Goal: Transaction & Acquisition: Purchase product/service

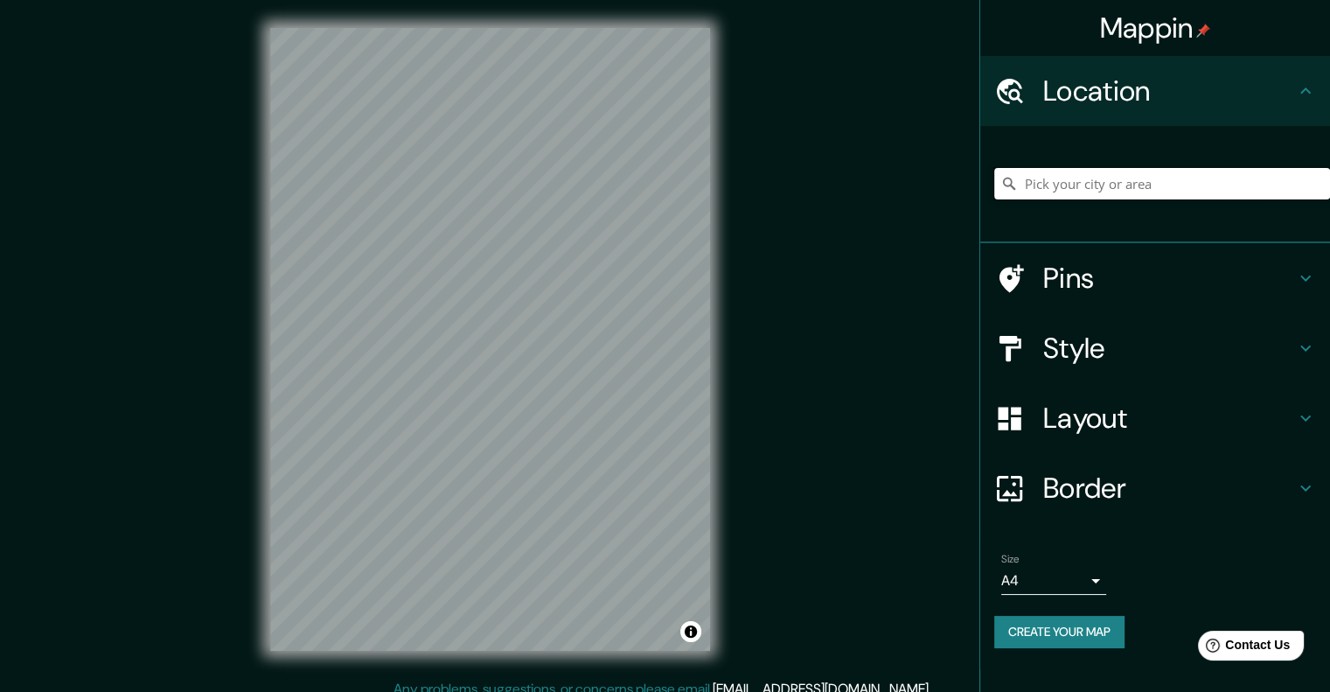
click at [1101, 182] on input "Pick your city or area" at bounding box center [1162, 183] width 336 height 31
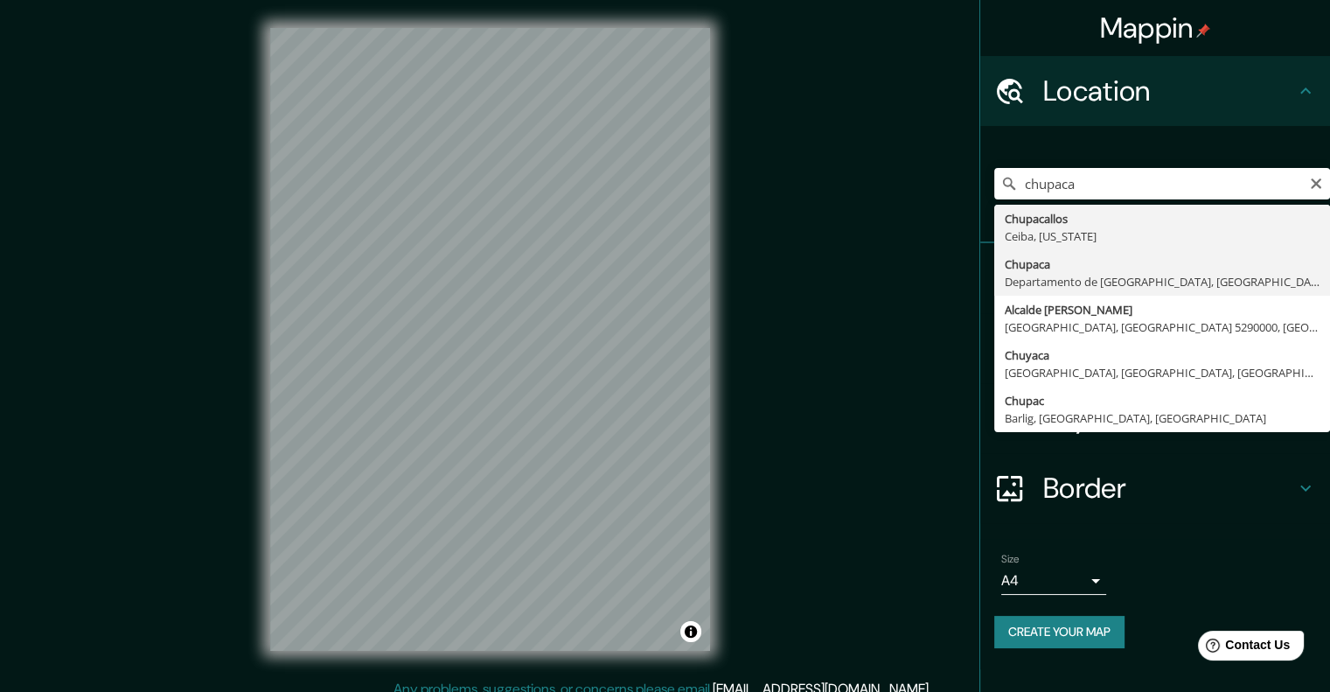
type input "Chupaca, Departamento de Junín, Perú"
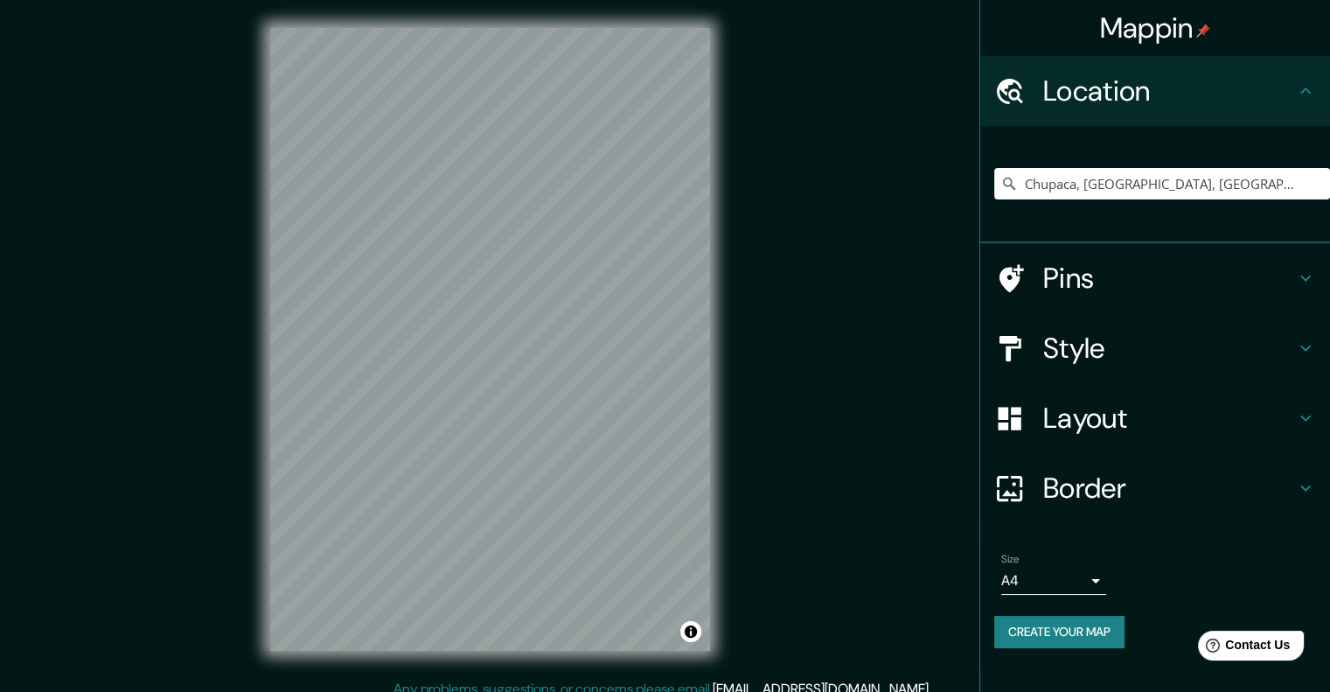
click at [1182, 285] on h4 "Pins" at bounding box center [1169, 278] width 252 height 35
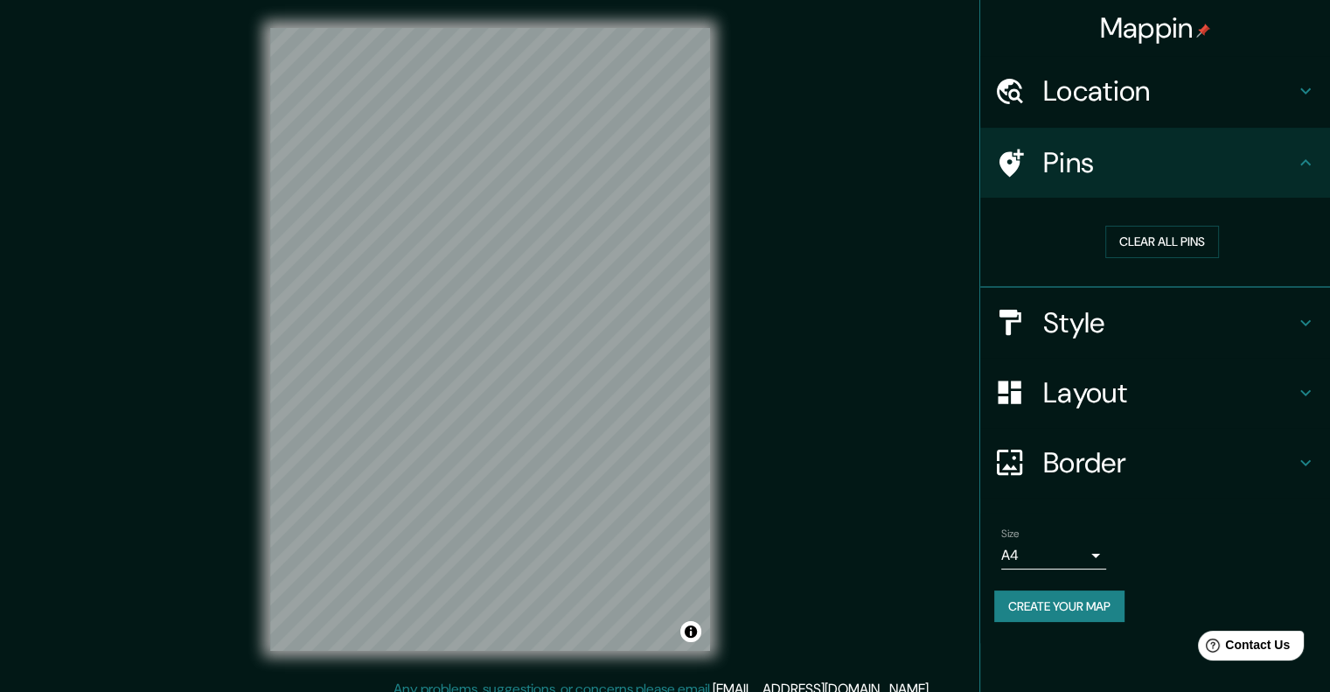
click at [1239, 174] on h4 "Pins" at bounding box center [1169, 162] width 252 height 35
click at [1285, 325] on h4 "Style" at bounding box center [1169, 322] width 252 height 35
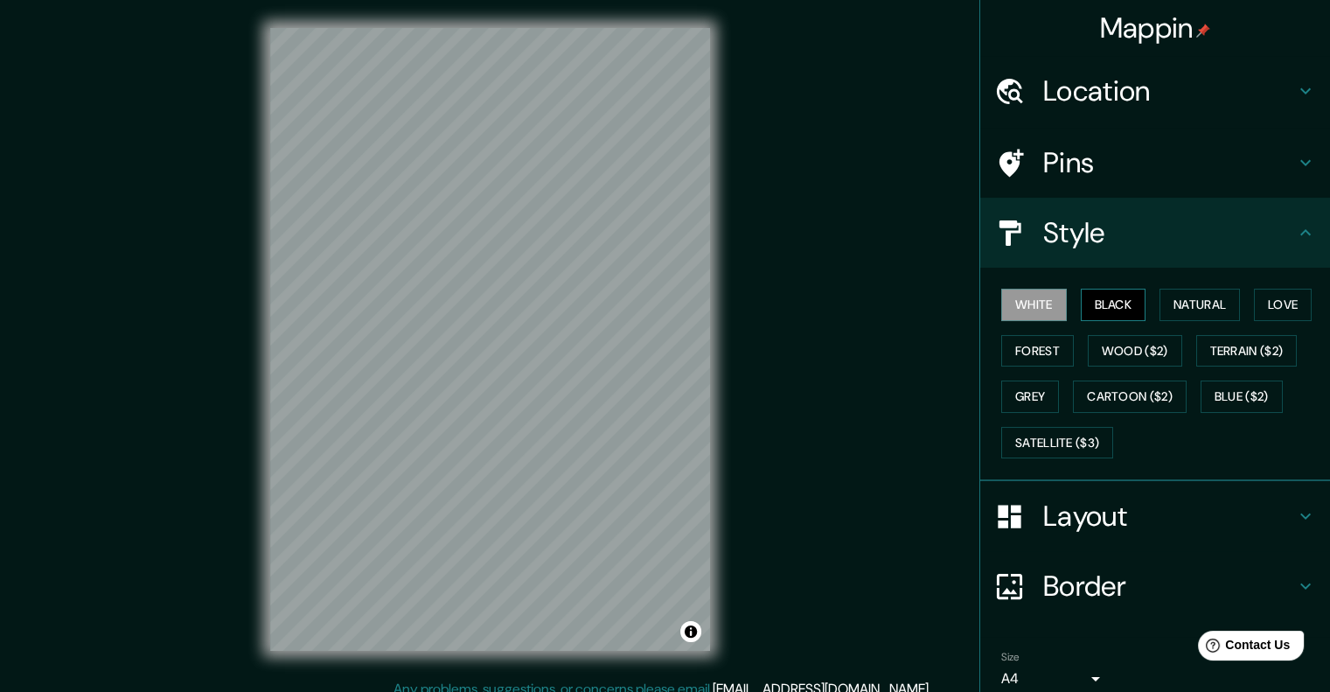
click at [1123, 303] on button "Black" at bounding box center [1114, 305] width 66 height 32
click at [1191, 308] on button "Natural" at bounding box center [1200, 305] width 80 height 32
click at [1277, 235] on h4 "Style" at bounding box center [1169, 232] width 252 height 35
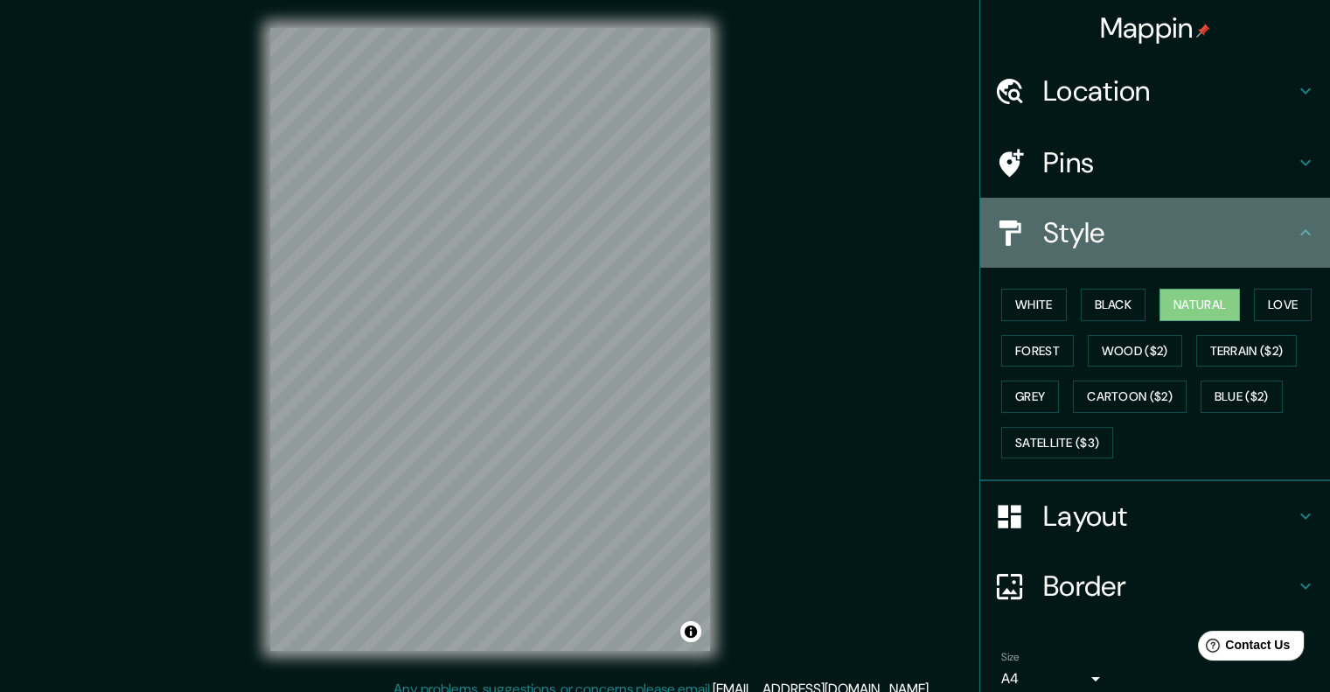
click at [1295, 228] on icon at bounding box center [1305, 232] width 21 height 21
click at [1301, 230] on icon at bounding box center [1306, 232] width 10 height 6
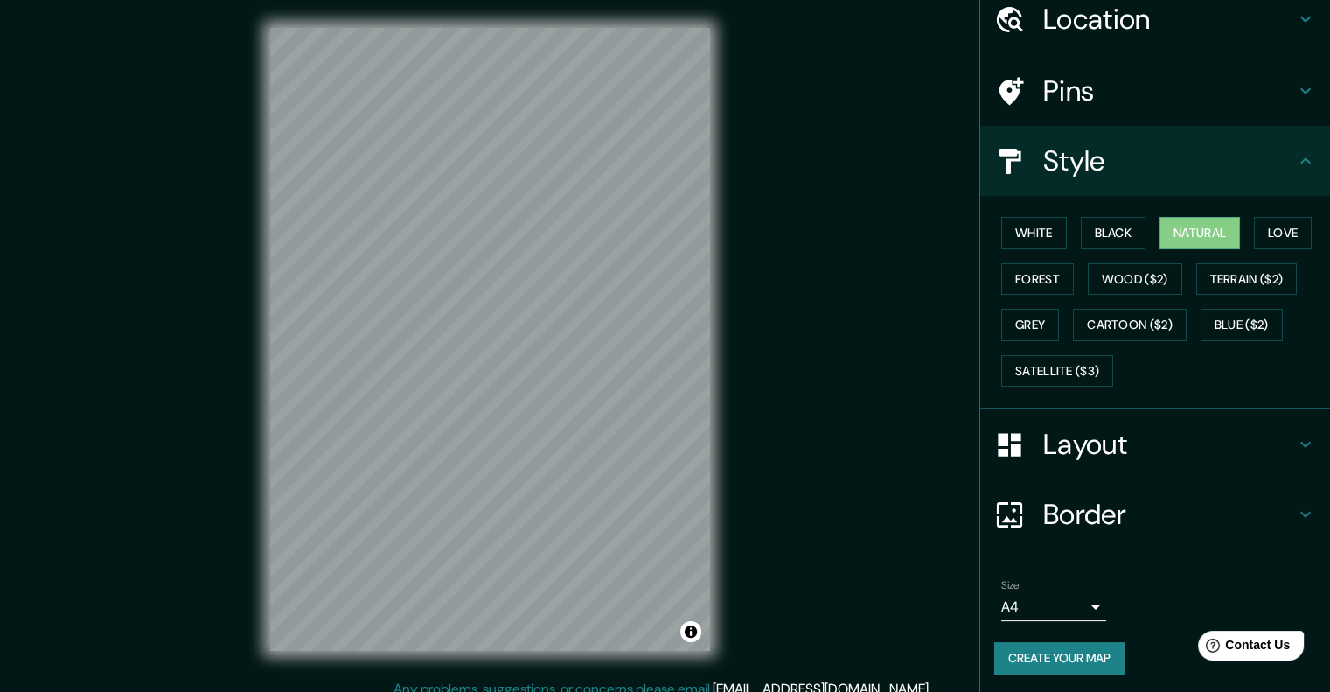
scroll to position [14, 0]
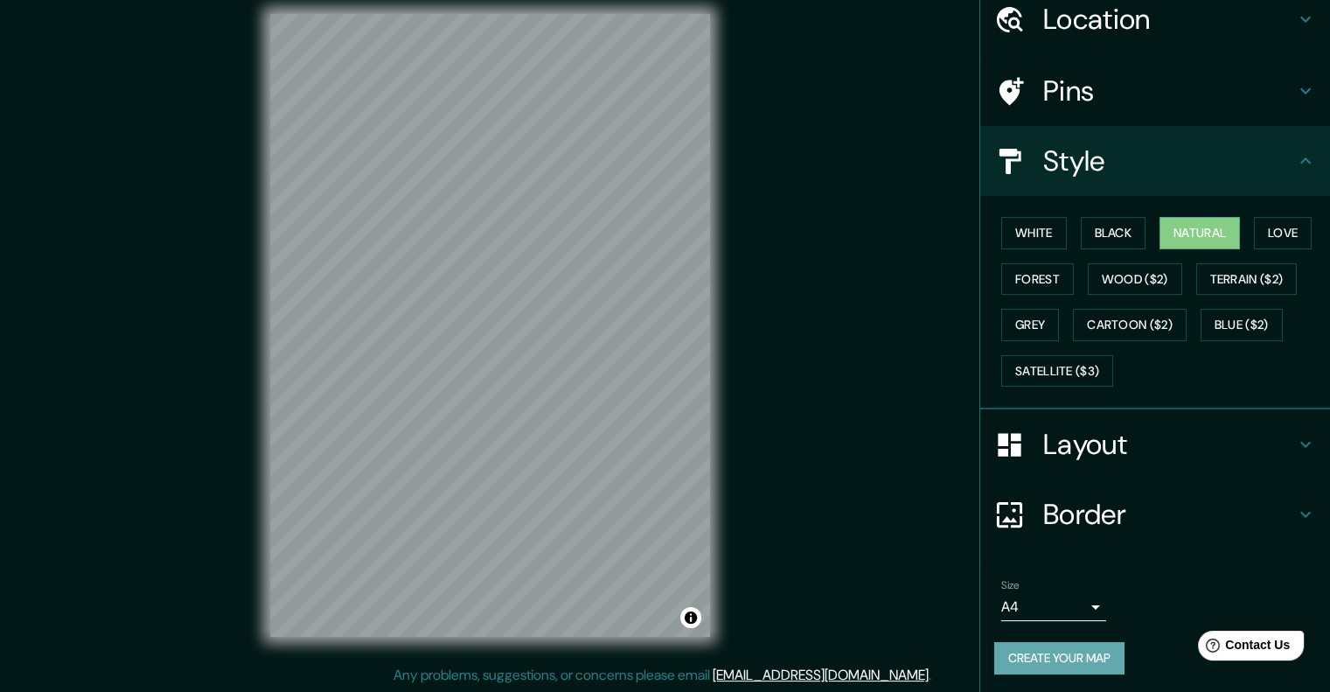
click at [1089, 652] on button "Create your map" at bounding box center [1059, 658] width 130 height 32
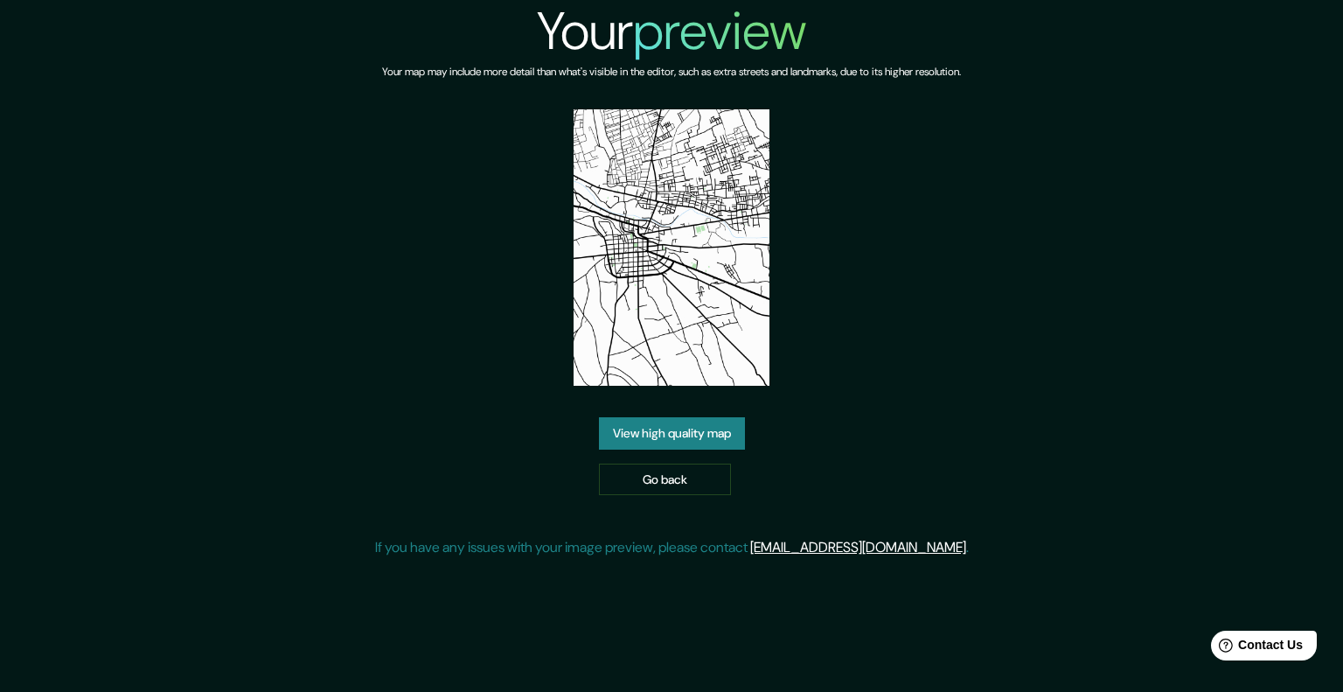
click at [471, 385] on div "Your preview Your map may include more detail than what's visible in the editor…" at bounding box center [672, 286] width 594 height 572
click at [689, 472] on link "Go back" at bounding box center [665, 480] width 132 height 32
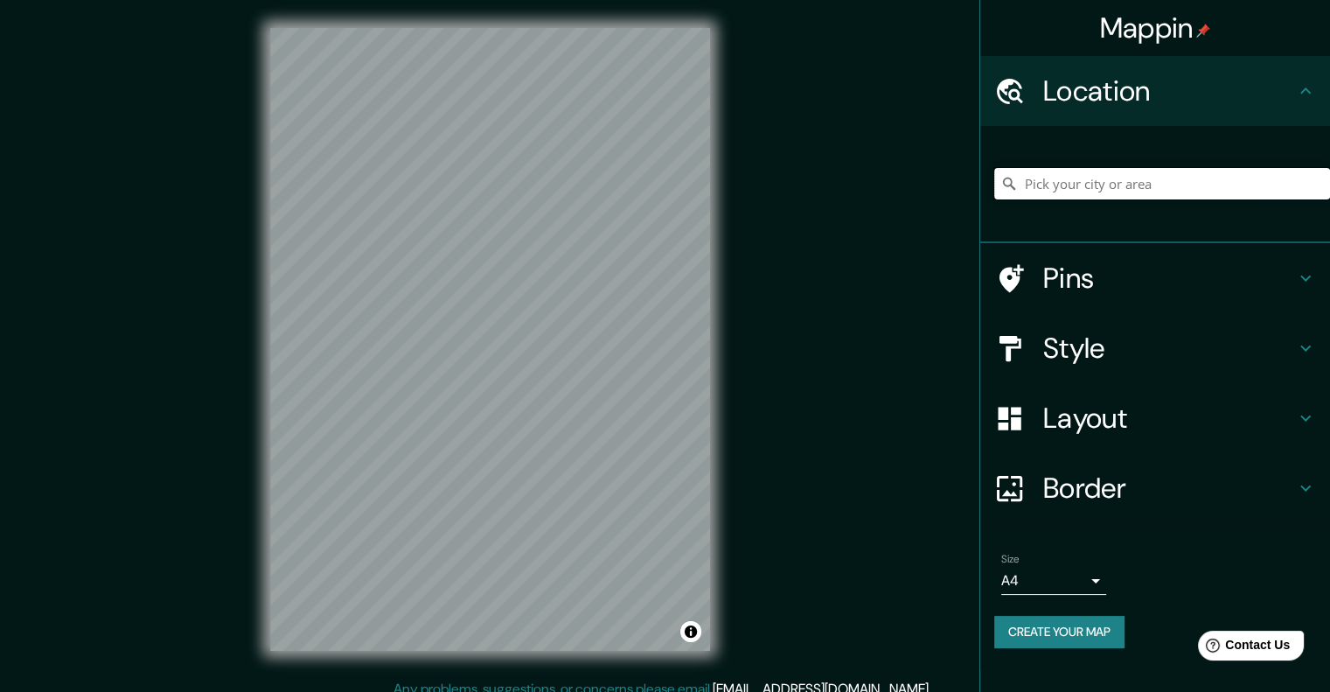
click at [1107, 177] on input "Pick your city or area" at bounding box center [1162, 183] width 336 height 31
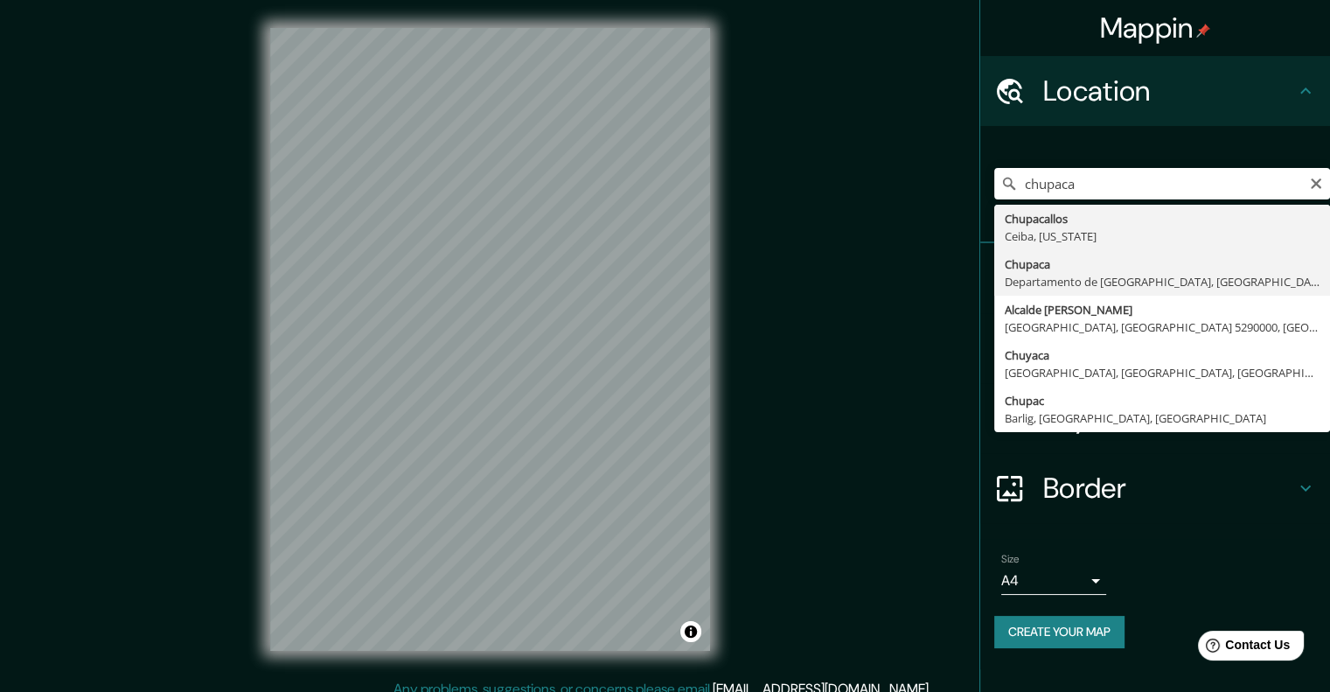
type input "Chupaca, Departamento de Junín, Perú"
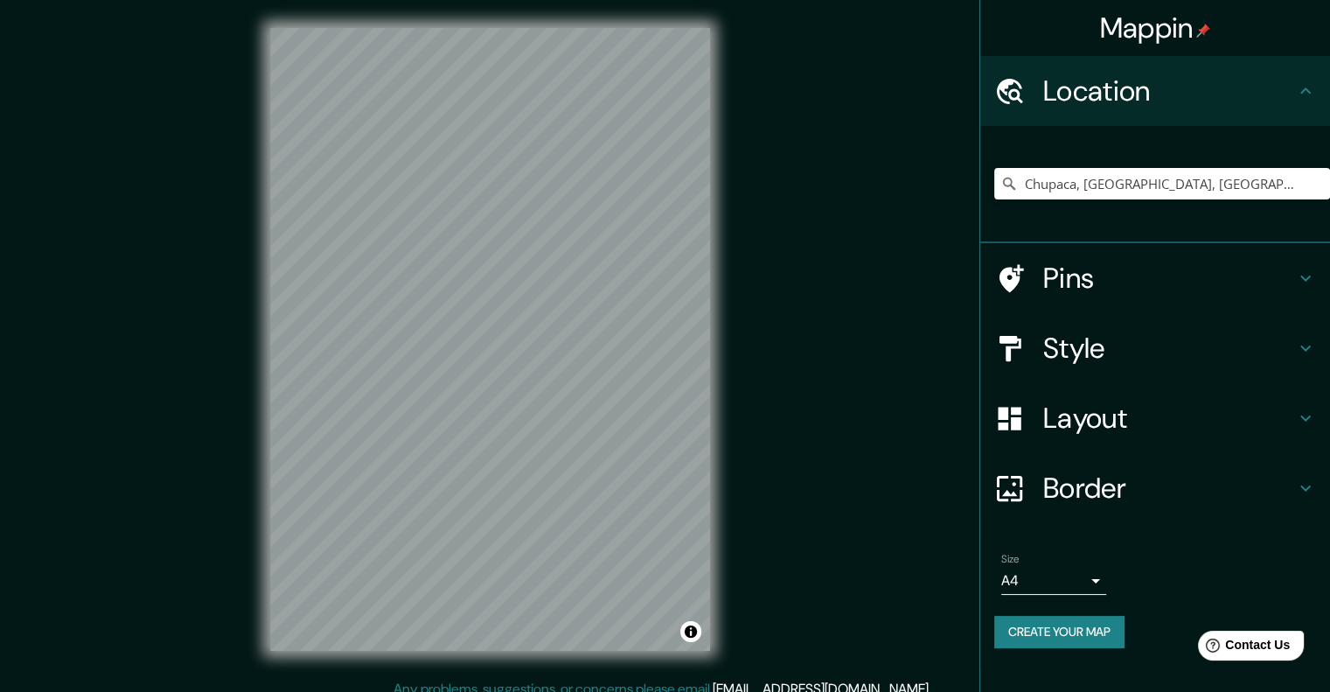
click at [1173, 324] on div "Style" at bounding box center [1155, 348] width 350 height 70
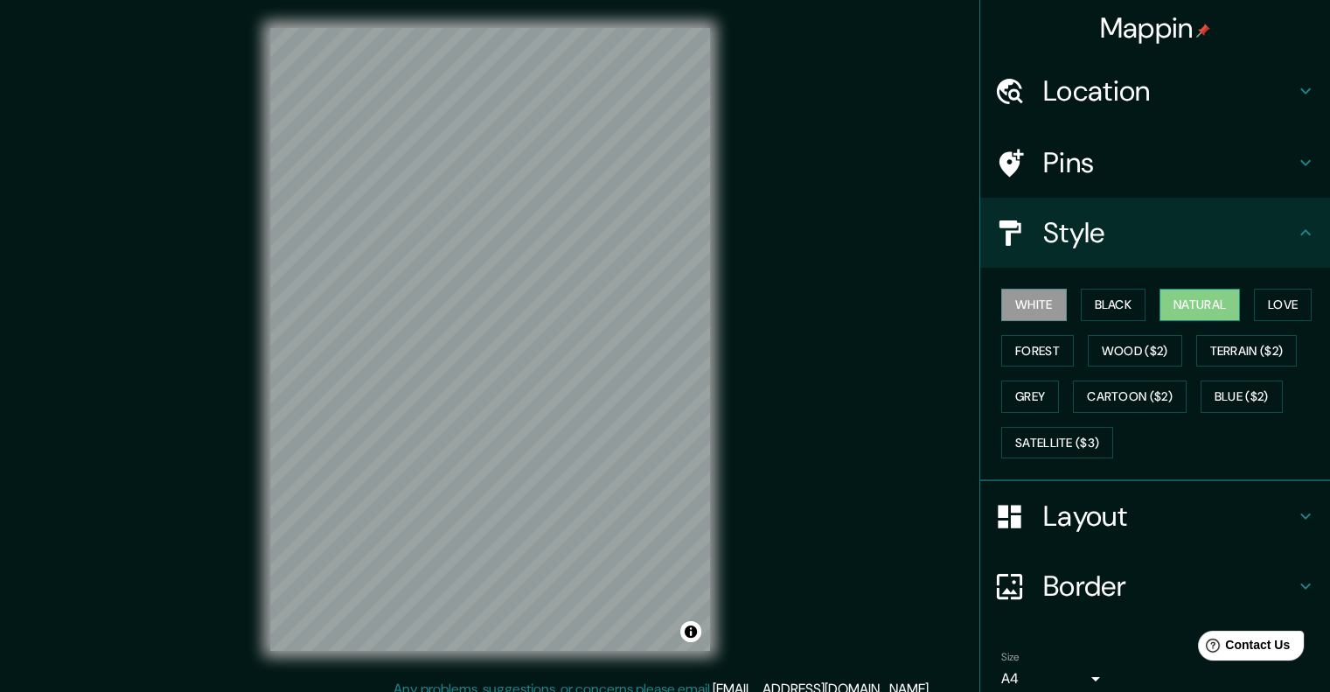
click at [1214, 299] on button "Natural" at bounding box center [1200, 305] width 80 height 32
click at [903, 294] on div "Mappin Location Chupaca, Departamento de Junín, Perú Pins Style White Black Nat…" at bounding box center [665, 353] width 1330 height 707
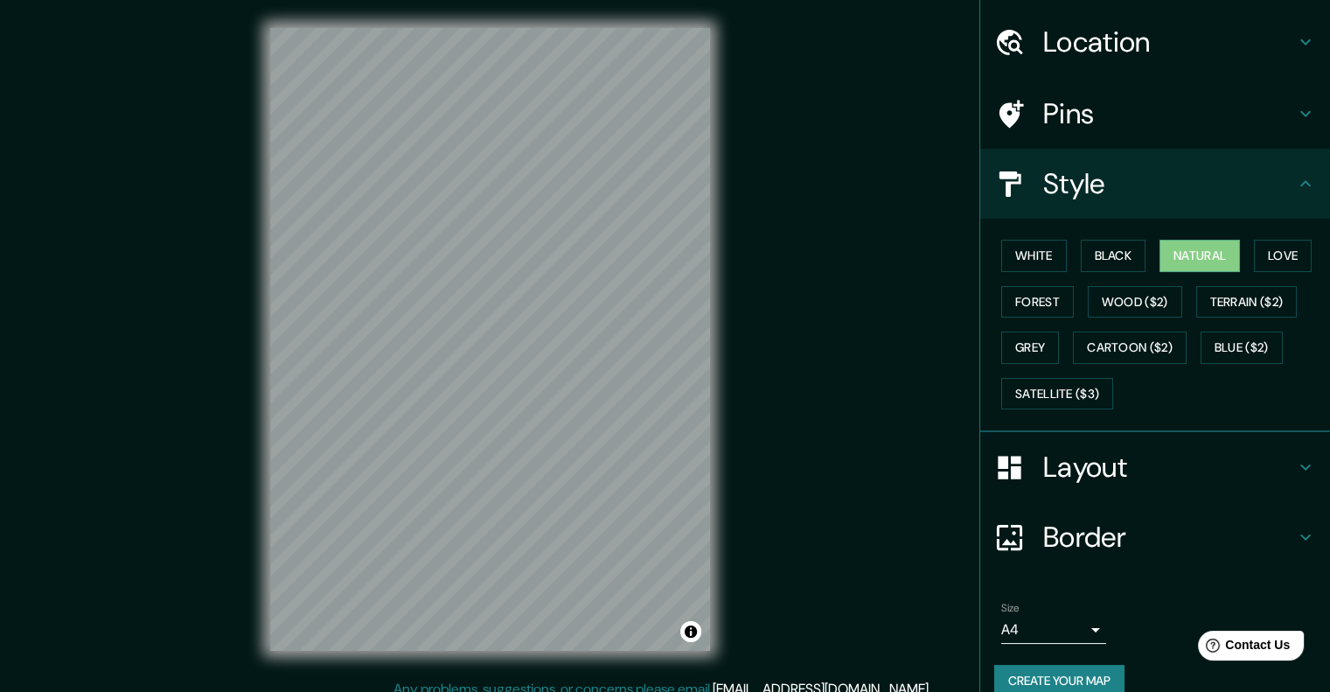
scroll to position [72, 0]
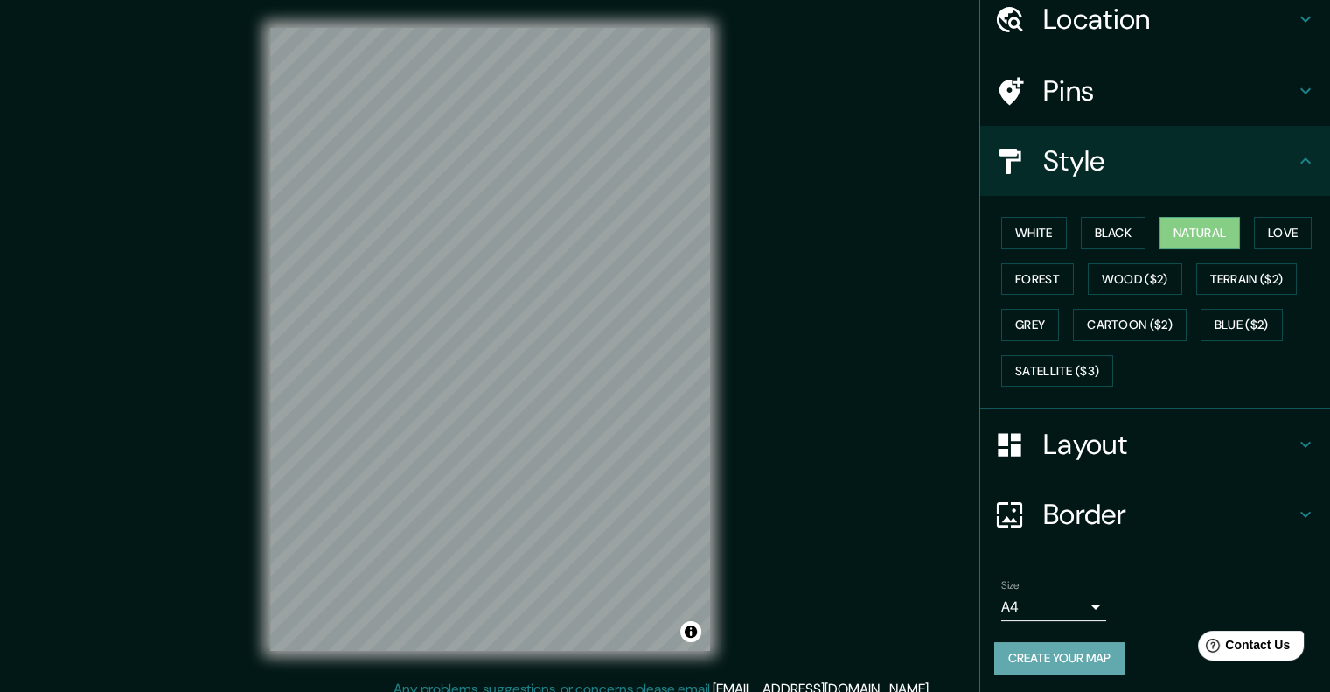
click at [1075, 660] on button "Create your map" at bounding box center [1059, 658] width 130 height 32
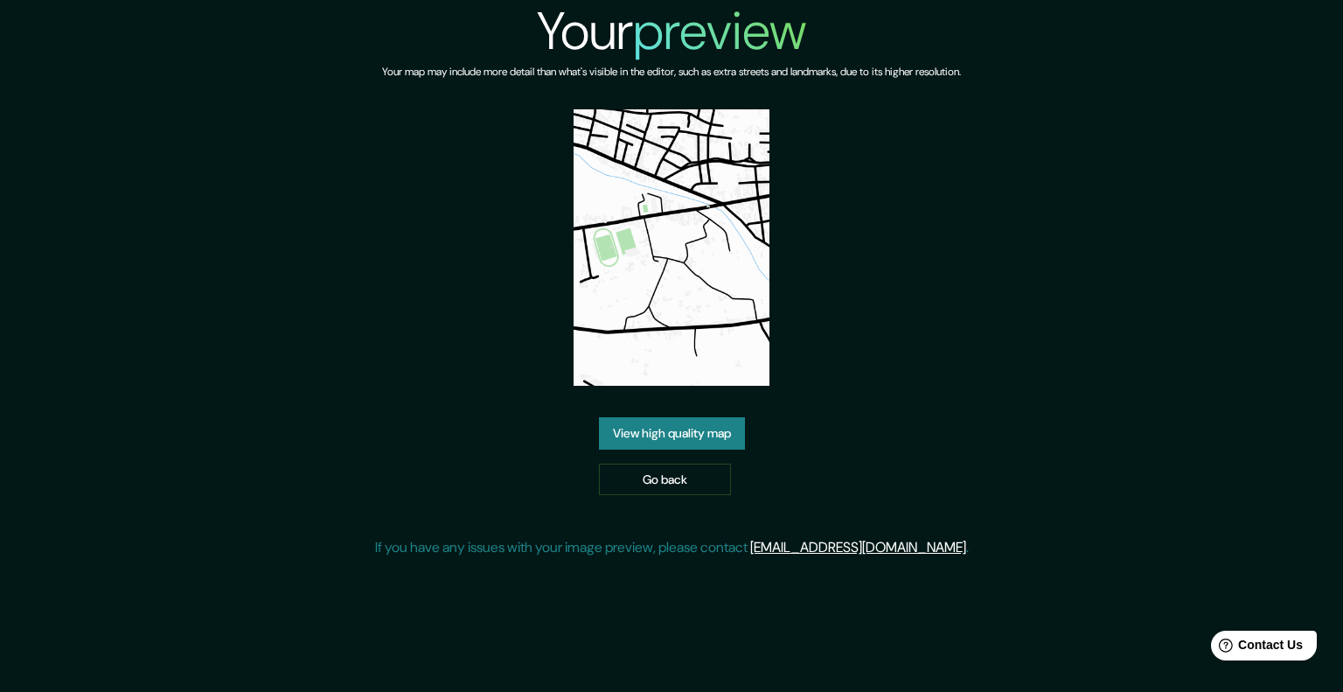
click at [1248, 377] on div "Your preview Your map may include more detail than what's visible in the editor…" at bounding box center [671, 286] width 1343 height 572
